Goal: Task Accomplishment & Management: Manage account settings

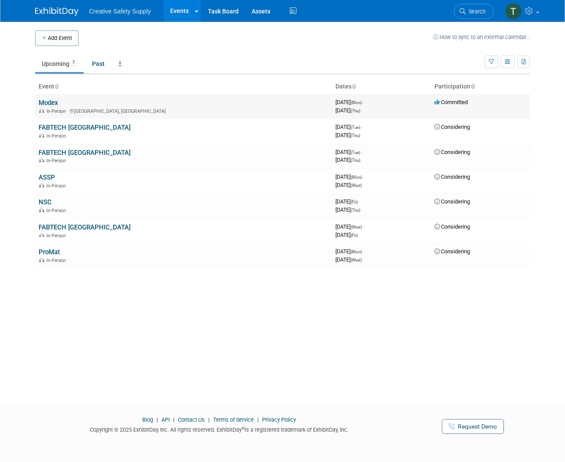
scroll to position [0, 0]
click at [74, 126] on link "FABTECH [GEOGRAPHIC_DATA]" at bounding box center [85, 127] width 92 height 8
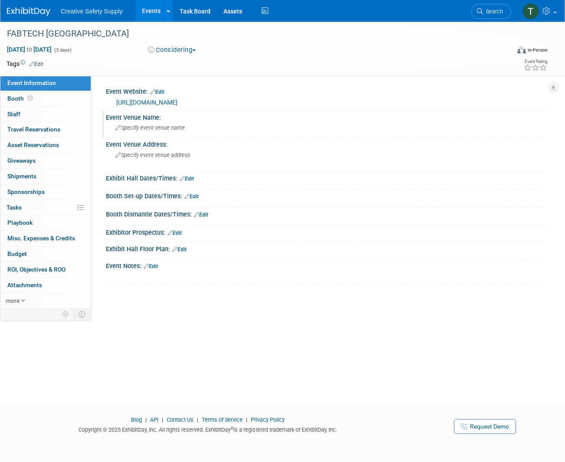
click at [145, 128] on span "Specify event venue name" at bounding box center [149, 128] width 69 height 7
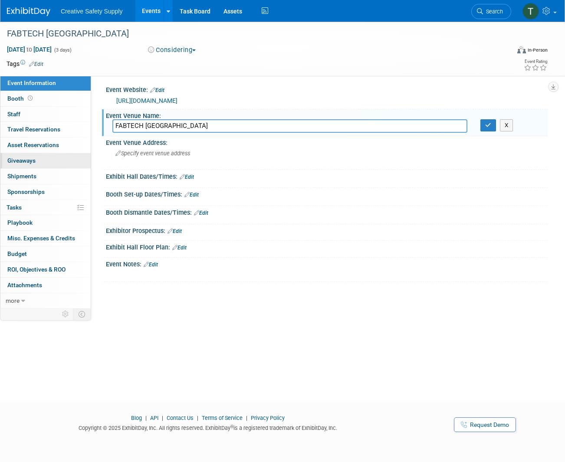
scroll to position [2, 0]
type input "FABTECH [GEOGRAPHIC_DATA]"
click at [149, 152] on span "Specify event venue address" at bounding box center [152, 153] width 75 height 7
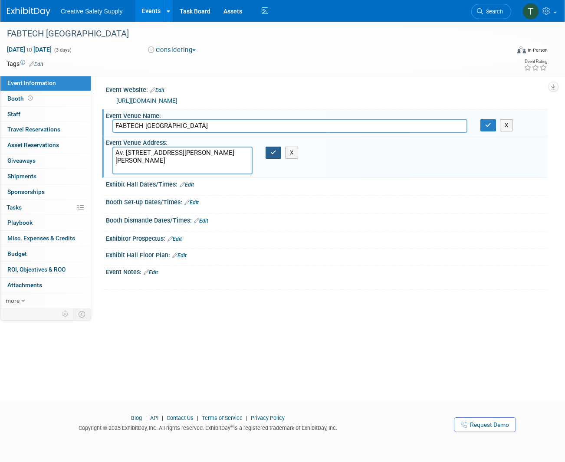
type textarea "Av. del Conscripto 311, Lomas de Sotelo, Hipódromo de las Américas, Miguel Hida…"
click at [271, 151] on icon "button" at bounding box center [273, 153] width 6 height 6
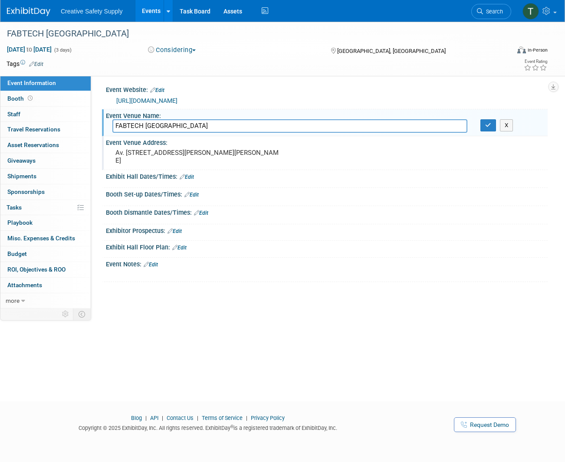
scroll to position [0, 0]
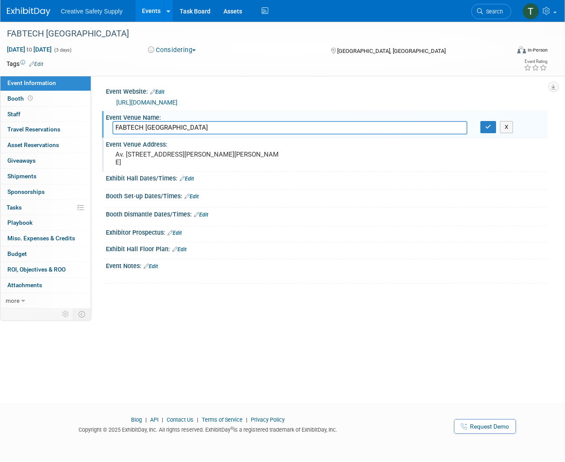
click at [266, 223] on div at bounding box center [326, 221] width 429 height 2
click at [211, 303] on div "Event Website: Edit https://mexico.fabtechexpo.com/ Event Venue Name: Specify e…" at bounding box center [319, 193] width 457 height 234
click at [152, 13] on link "Events" at bounding box center [151, 11] width 32 height 22
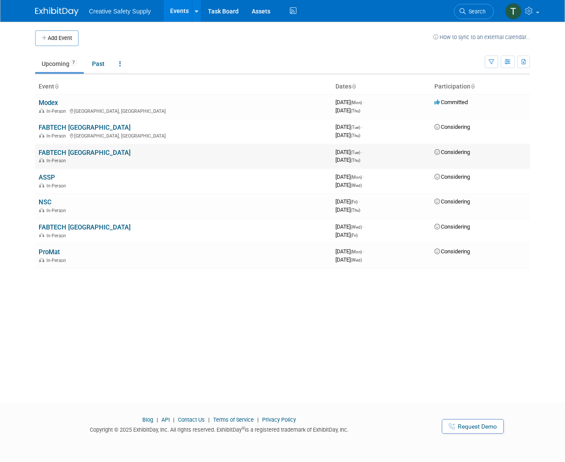
click at [58, 151] on link "FABTECH [GEOGRAPHIC_DATA]" at bounding box center [85, 153] width 92 height 8
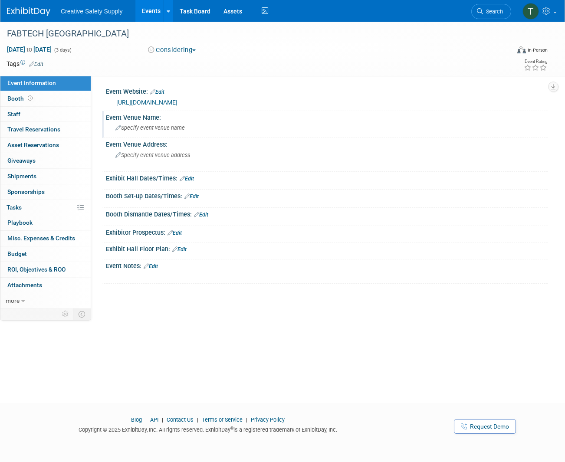
click at [144, 126] on span "Specify event venue name" at bounding box center [149, 128] width 69 height 7
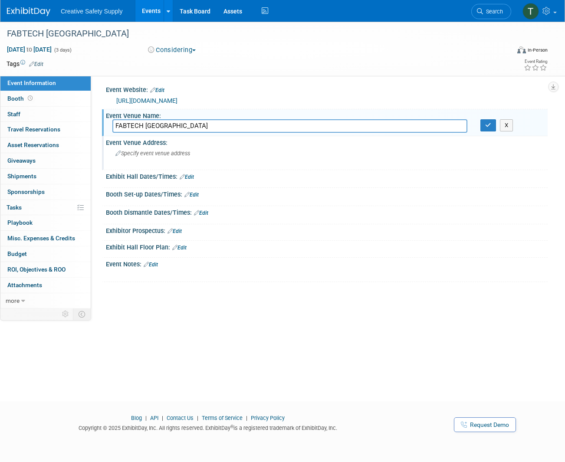
type input "FABTECH [GEOGRAPHIC_DATA]"
click at [140, 153] on span "Specify event venue address" at bounding box center [152, 153] width 75 height 7
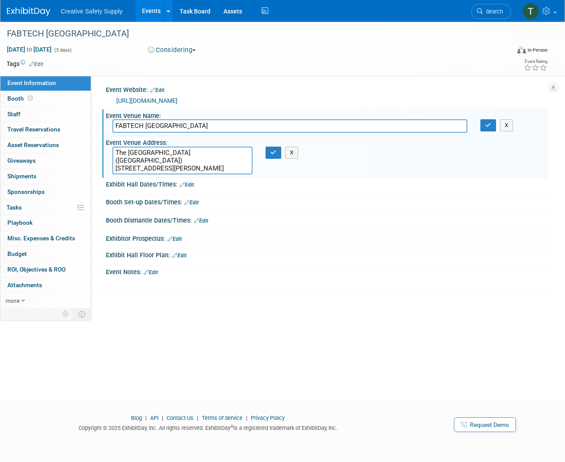
type textarea "The Toronto Congress Centre (South Building) 650 Dixon Road Toronto, Ontario M9…"
click at [288, 192] on div "Exhibit Hall Dates/Times: Edit Save Changes Cancel" at bounding box center [325, 187] width 446 height 18
click at [16, 99] on span "Booth" at bounding box center [20, 98] width 27 height 7
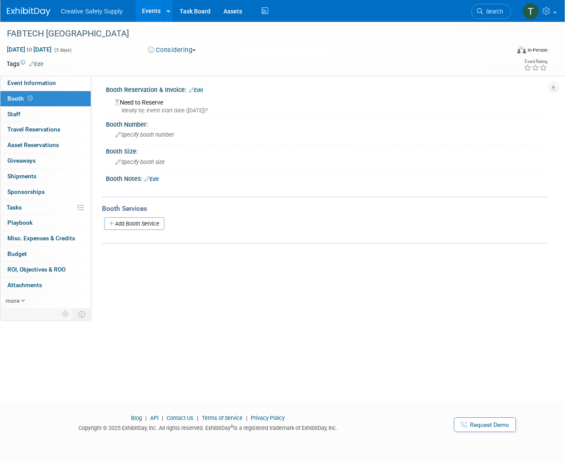
click at [156, 12] on link "Events" at bounding box center [151, 11] width 32 height 22
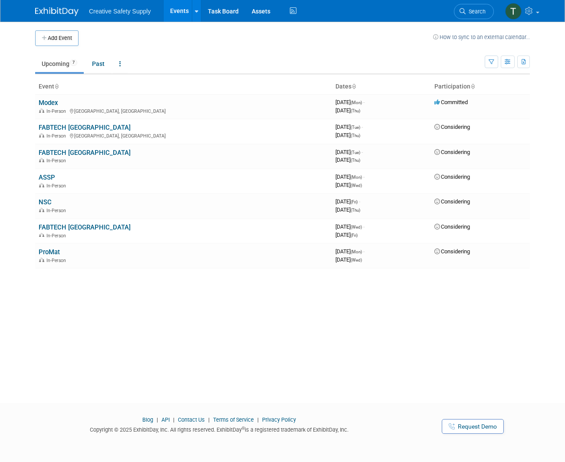
click at [48, 176] on link "ASSP" at bounding box center [47, 178] width 16 height 8
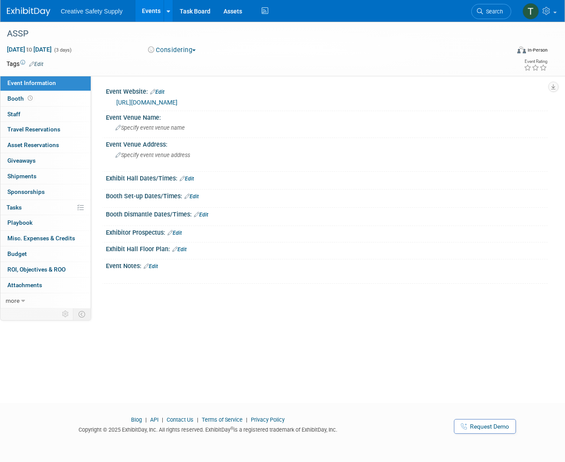
click at [161, 92] on link "Edit" at bounding box center [157, 92] width 14 height 6
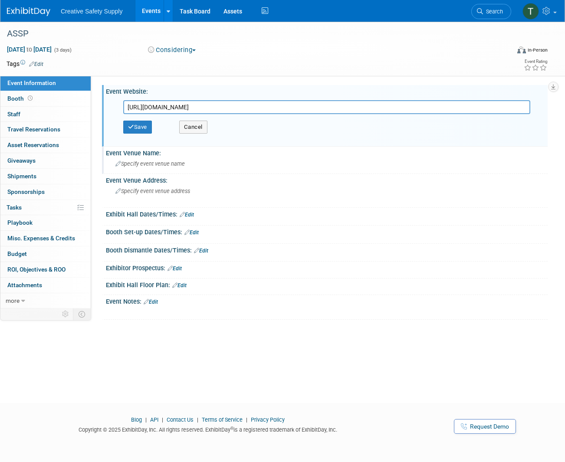
click at [215, 154] on div "Event Venue Name:" at bounding box center [327, 152] width 442 height 11
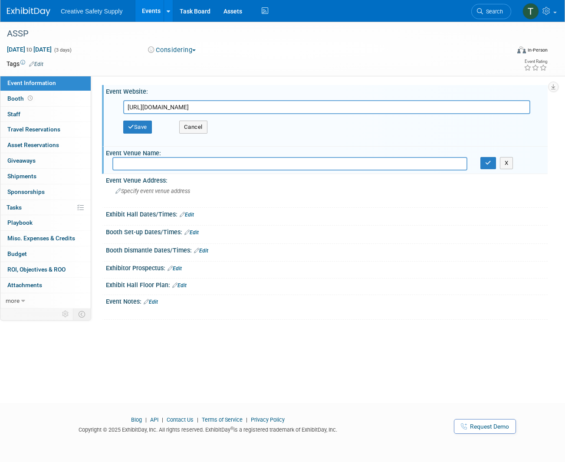
click at [132, 125] on icon "button" at bounding box center [131, 127] width 6 height 6
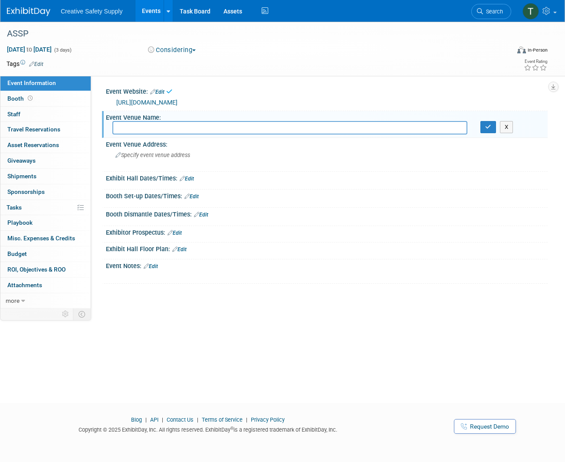
click at [134, 129] on input "text" at bounding box center [289, 127] width 355 height 13
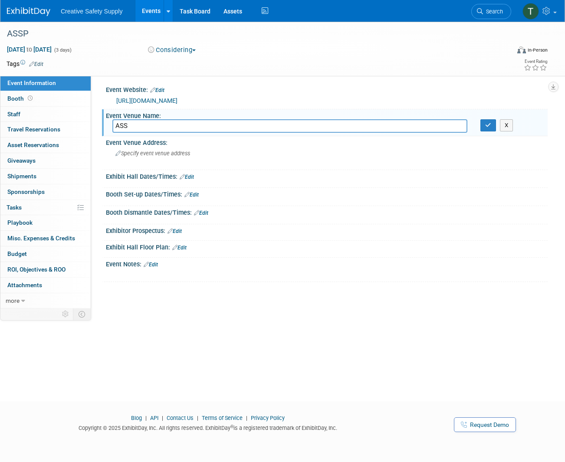
scroll to position [2, 0]
type input "ASSP"
click at [151, 154] on span "Specify event venue address" at bounding box center [152, 153] width 75 height 7
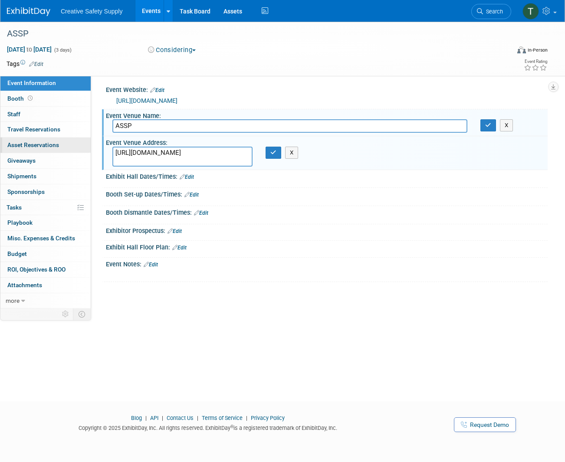
drag, startPoint x: 185, startPoint y: 151, endPoint x: 87, endPoint y: 148, distance: 98.1
click at [87, 148] on div "Event Information Event Info Booth Booth 0 Staff 0 Staff 0 Travel Reservations …" at bounding box center [282, 164] width 565 height 288
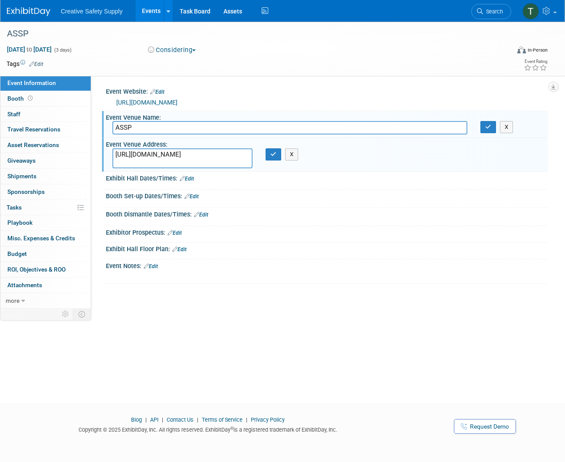
click at [198, 155] on textarea "https://safety.assp.org/" at bounding box center [182, 158] width 140 height 20
drag, startPoint x: 196, startPoint y: 154, endPoint x: 99, endPoint y: 151, distance: 96.4
click at [100, 151] on div "Event Website: Edit https://safety.assp.org/ https://safety.assp.org/ Save Canc…" at bounding box center [319, 193] width 457 height 234
paste textarea "Anaheim Convention Center West Building 800 W Katella Ave, Anaheim, CA 92802"
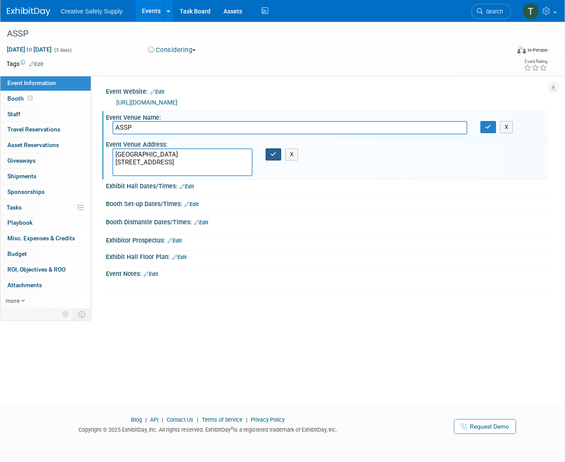
type textarea "Anaheim Convention Center West Building 800 W Katella Ave, Anaheim, CA 92802"
click at [273, 154] on icon "button" at bounding box center [273, 154] width 6 height 6
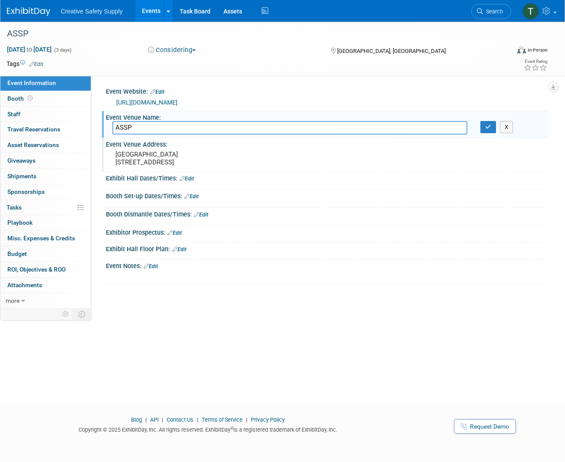
click at [281, 204] on div at bounding box center [326, 203] width 429 height 2
click at [486, 123] on button "button" at bounding box center [488, 127] width 16 height 12
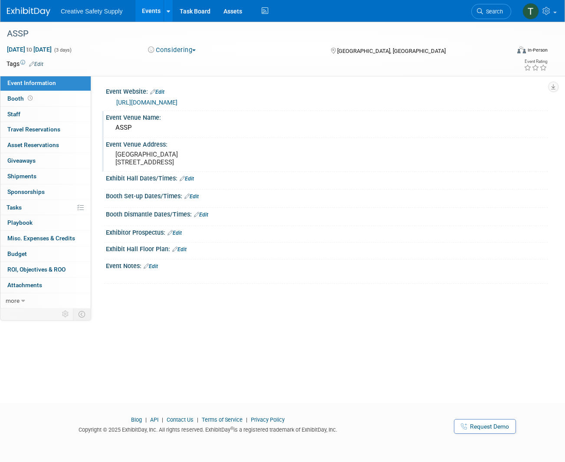
click at [150, 11] on link "Events" at bounding box center [151, 11] width 32 height 22
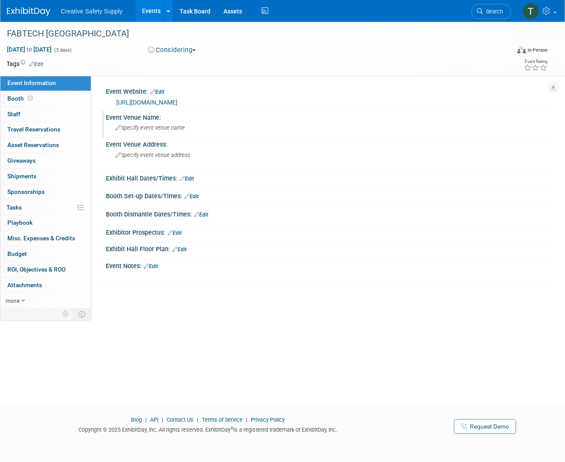
click at [142, 121] on div "Specify event venue name" at bounding box center [326, 127] width 429 height 13
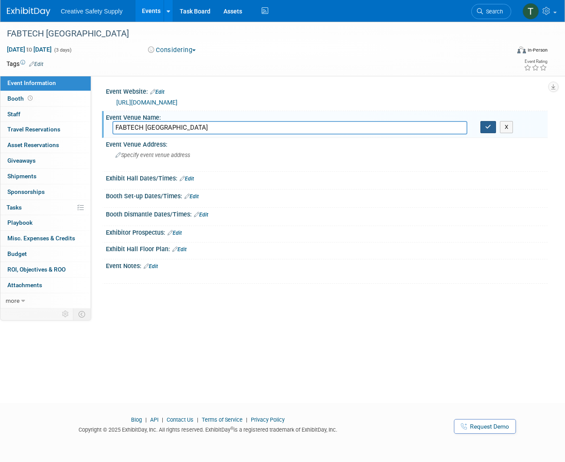
type input "FABTECH [GEOGRAPHIC_DATA]"
click at [488, 127] on icon "button" at bounding box center [488, 127] width 6 height 6
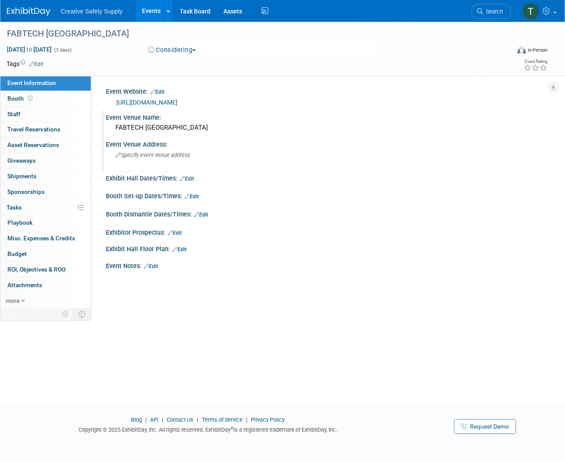
click at [176, 154] on span "Specify event venue address" at bounding box center [152, 155] width 75 height 7
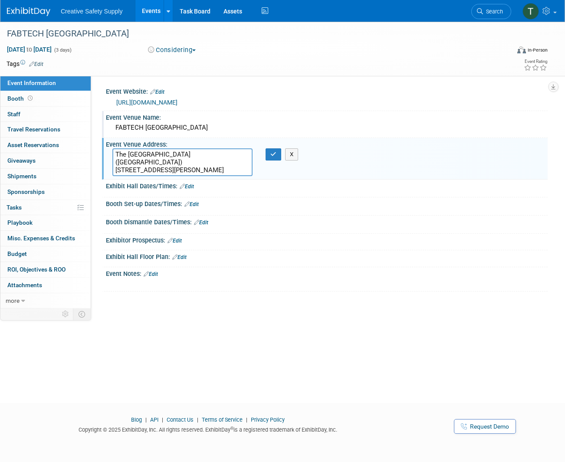
click at [202, 151] on textarea "The Toronto Congress Centre (South Building) 650 Dixon Road Toronto, Ontario M9…" at bounding box center [182, 162] width 140 height 28
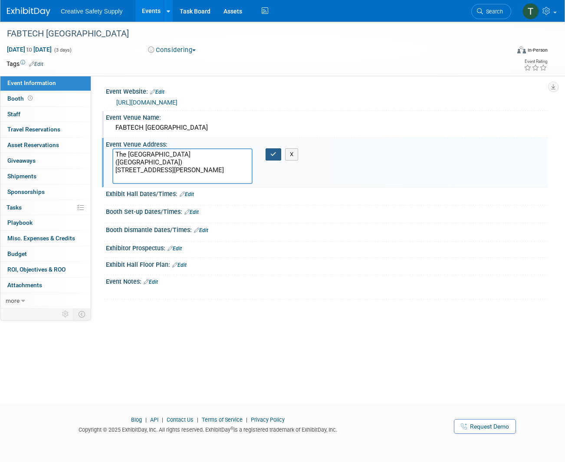
type textarea "The Toronto Congress Centre (South Building) 650 Dixon Road Toronto, Ontario M9…"
click at [273, 155] on icon "button" at bounding box center [273, 154] width 6 height 6
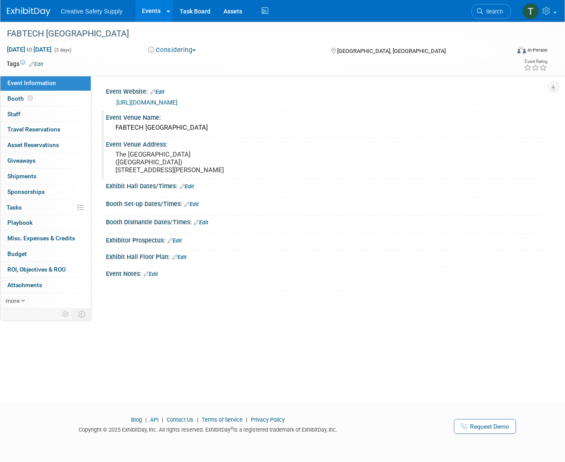
click at [152, 7] on link "Events" at bounding box center [151, 11] width 32 height 22
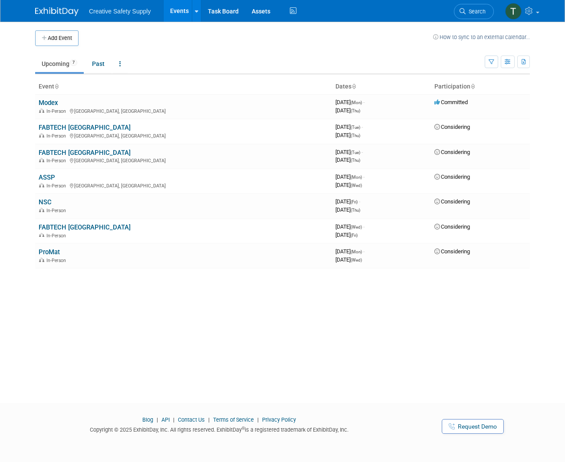
scroll to position [2, 0]
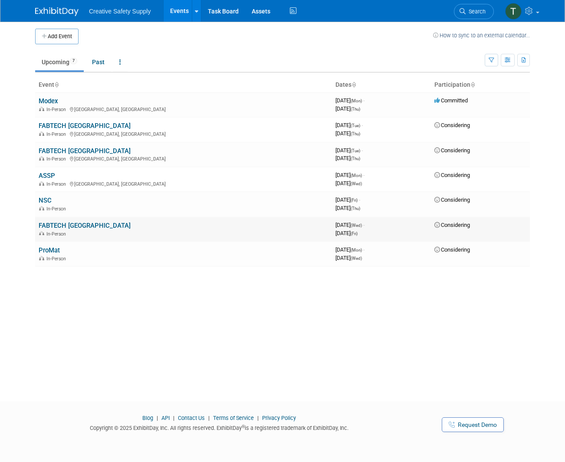
click at [66, 222] on link "FABTECH [GEOGRAPHIC_DATA]" at bounding box center [85, 226] width 92 height 8
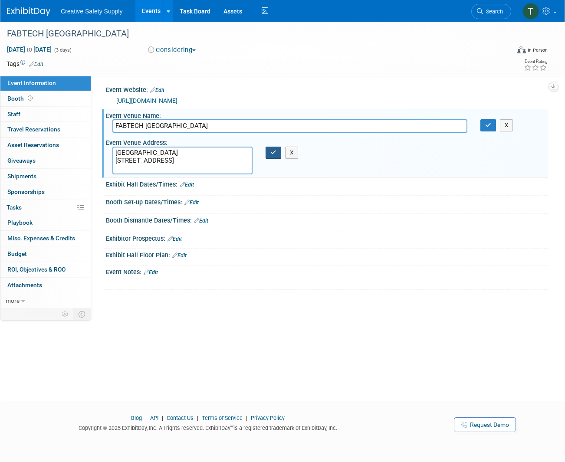
type textarea "Las Vegas Convention Center 3150 Paradise Road Las Vegas, NV 89109"
click at [272, 151] on icon "button" at bounding box center [273, 153] width 6 height 6
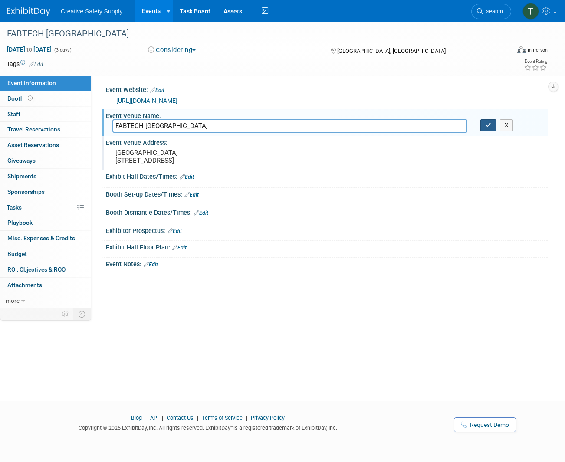
click at [487, 125] on icon "button" at bounding box center [488, 125] width 6 height 6
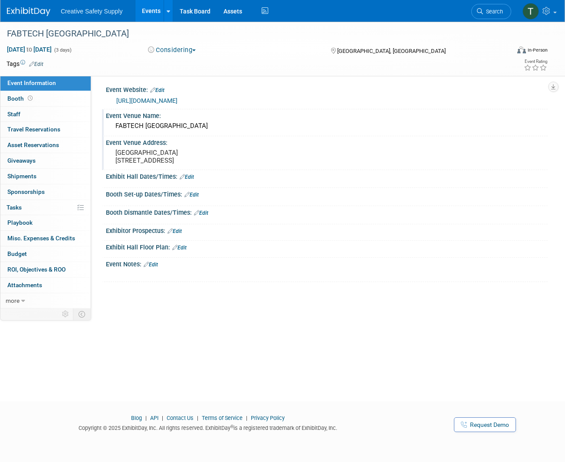
click at [154, 9] on link "Events" at bounding box center [151, 11] width 32 height 22
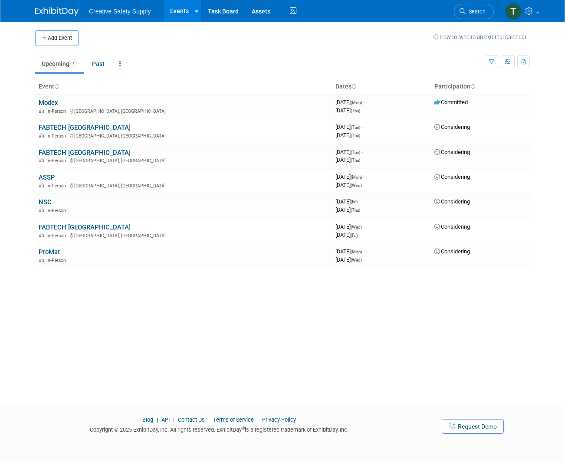
scroll to position [2, 0]
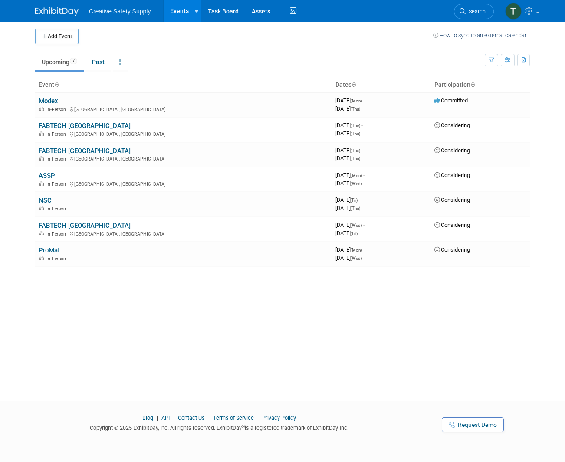
click at [52, 248] on link "ProMat" at bounding box center [49, 251] width 21 height 8
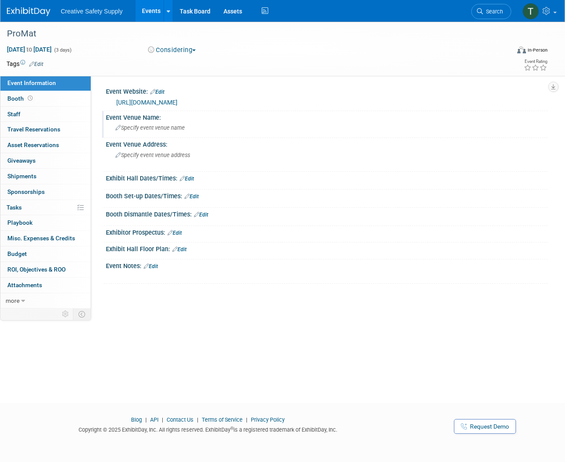
click at [149, 129] on span "Specify event venue name" at bounding box center [149, 128] width 69 height 7
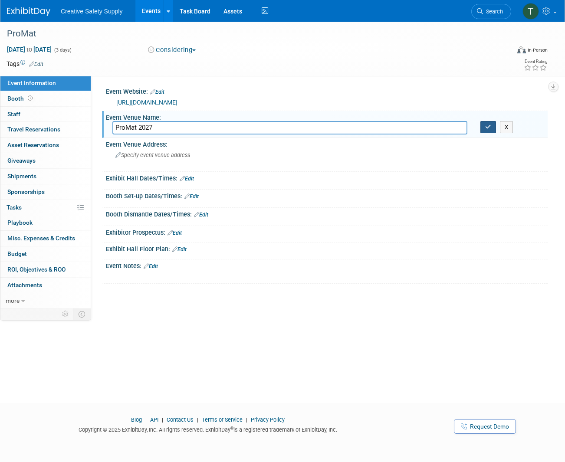
type input "ProMat 2027"
click at [490, 125] on icon "button" at bounding box center [488, 127] width 6 height 6
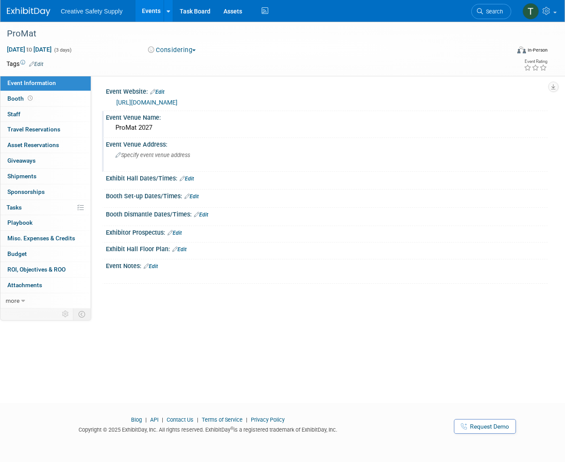
click at [132, 154] on span "Specify event venue address" at bounding box center [152, 155] width 75 height 7
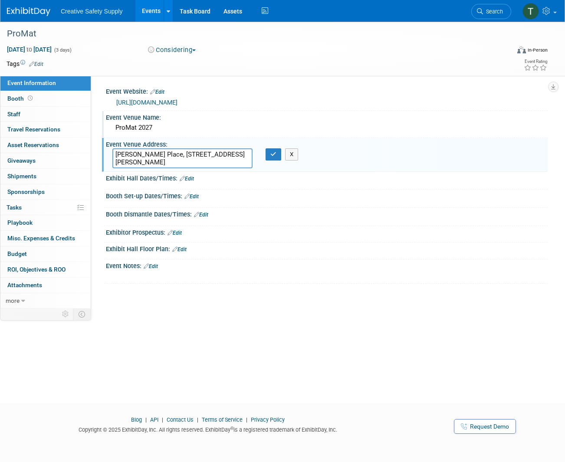
click at [170, 152] on textarea "McCormick Place, 2301 S Martin Luther King Dr, Chicago" at bounding box center [182, 158] width 140 height 20
click at [230, 162] on textarea "McCormick Place 2301 S Martin Luther King Dr, Chicago" at bounding box center [182, 158] width 140 height 20
type textarea "McCormick Place 2301 S Martin Luther King Dr, Chicago Illinois"
click at [272, 154] on icon "button" at bounding box center [273, 154] width 6 height 6
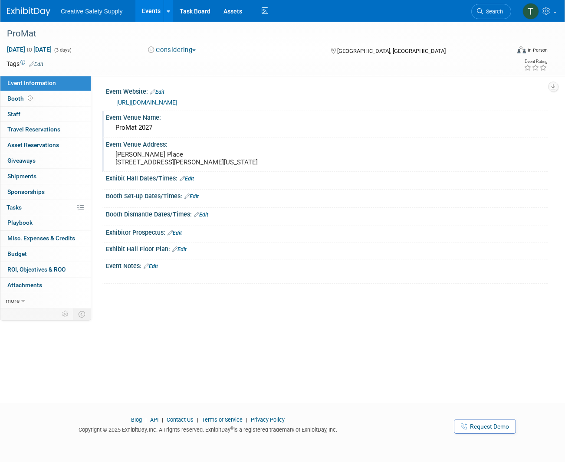
click at [225, 161] on pre "McCormick Place 2301 S Martin Luther King Dr, Chicago Illinois" at bounding box center [197, 159] width 165 height 16
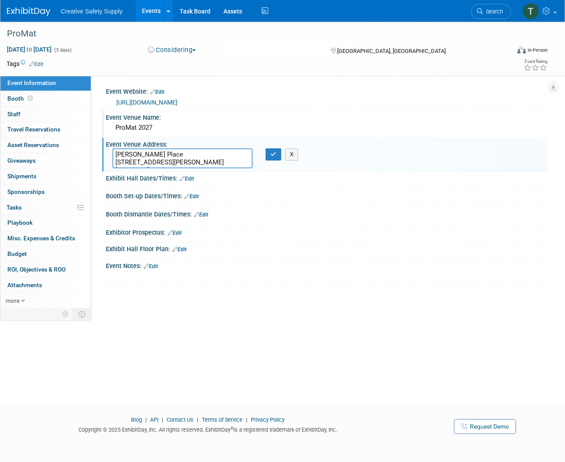
click at [225, 161] on textarea "McCormick Place 2301 S Martin Luther King Dr, Chicago Illinois" at bounding box center [182, 158] width 140 height 20
type textarea "McCormick Place 2301 S Martin Luther King Dr, Chicago, Illinois"
click at [273, 153] on icon "button" at bounding box center [273, 154] width 6 height 6
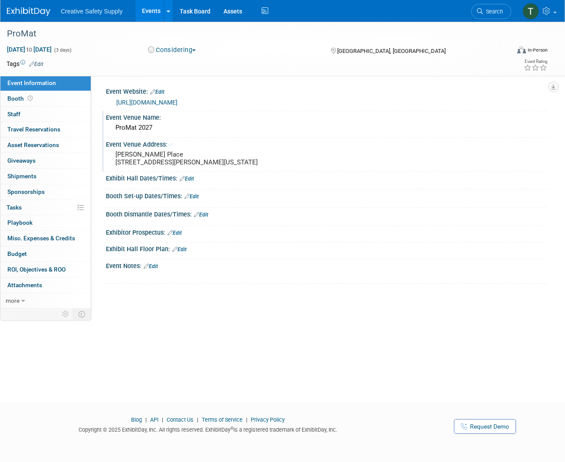
click at [156, 10] on link "Events" at bounding box center [151, 11] width 32 height 22
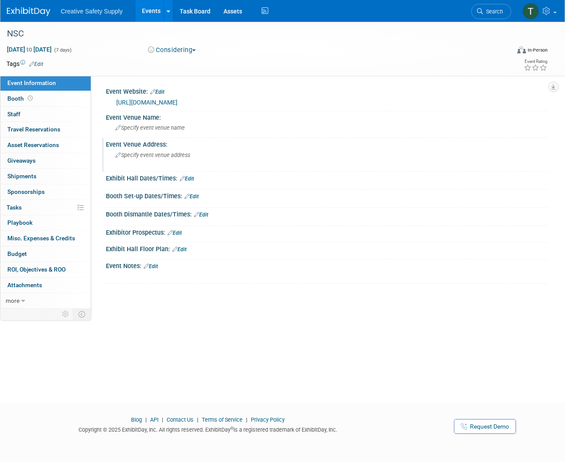
click at [165, 154] on span "Specify event venue address" at bounding box center [152, 155] width 75 height 7
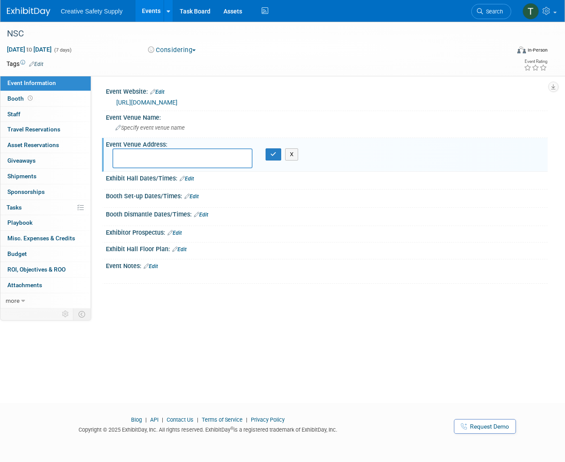
click at [362, 210] on div "Booth Dismantle Dates/Times: Edit" at bounding box center [327, 213] width 442 height 11
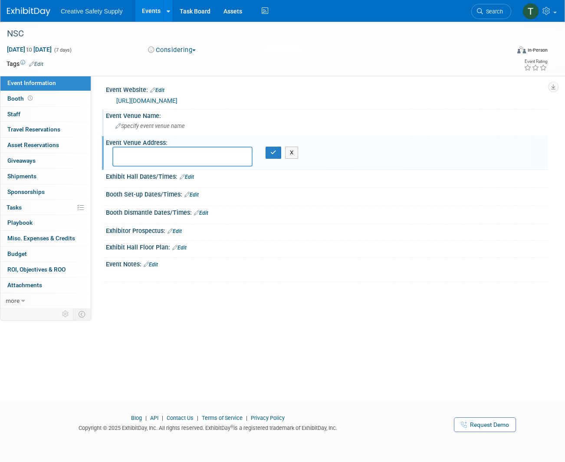
scroll to position [1, 0]
click at [272, 171] on div "Exhibit Hall Dates/Times: Edit" at bounding box center [327, 176] width 442 height 11
click at [276, 147] on button "button" at bounding box center [274, 153] width 16 height 12
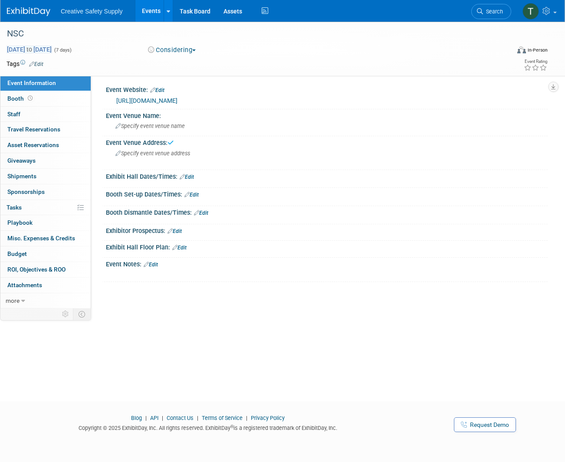
scroll to position [0, 0]
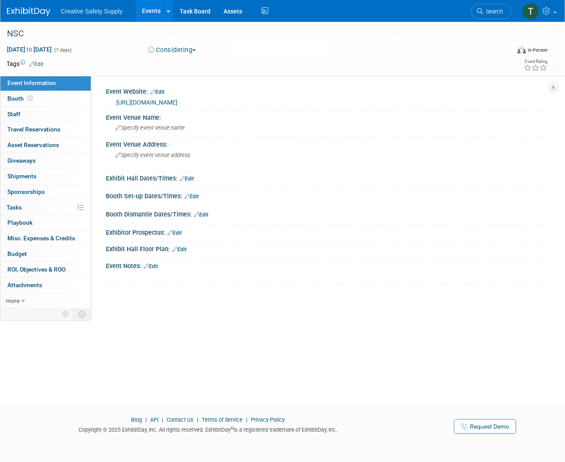
click at [151, 8] on link "Events" at bounding box center [151, 11] width 32 height 22
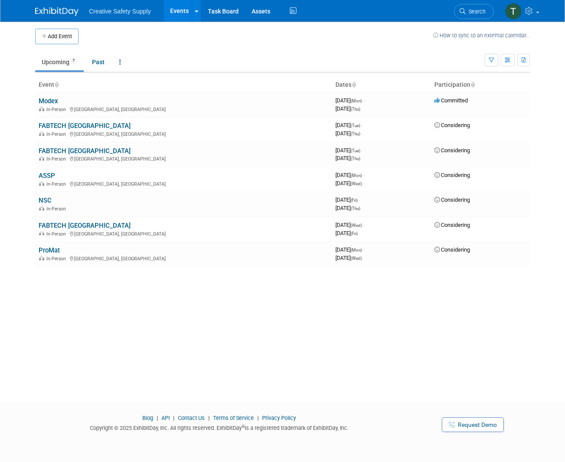
scroll to position [2, 0]
